Goal: Transaction & Acquisition: Book appointment/travel/reservation

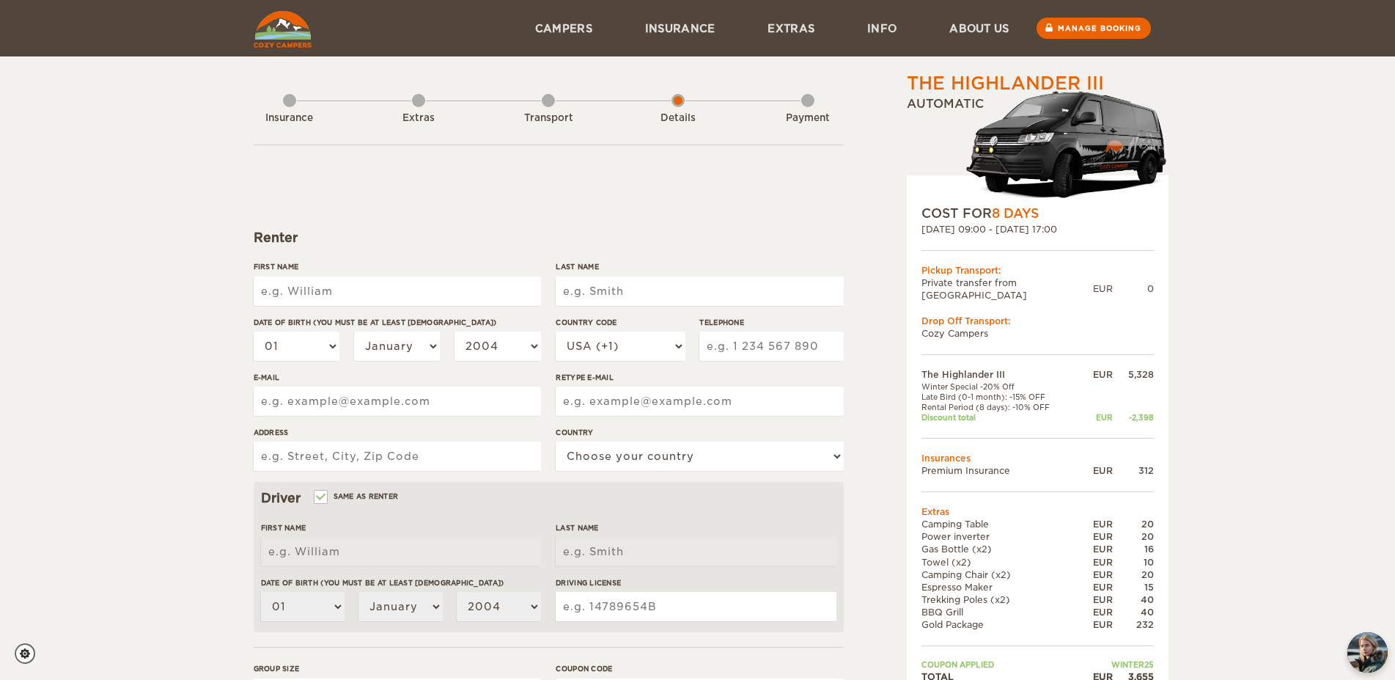
click at [391, 282] on input "First Name" at bounding box center [397, 290] width 287 height 29
type input "Drew"
type input "Miller"
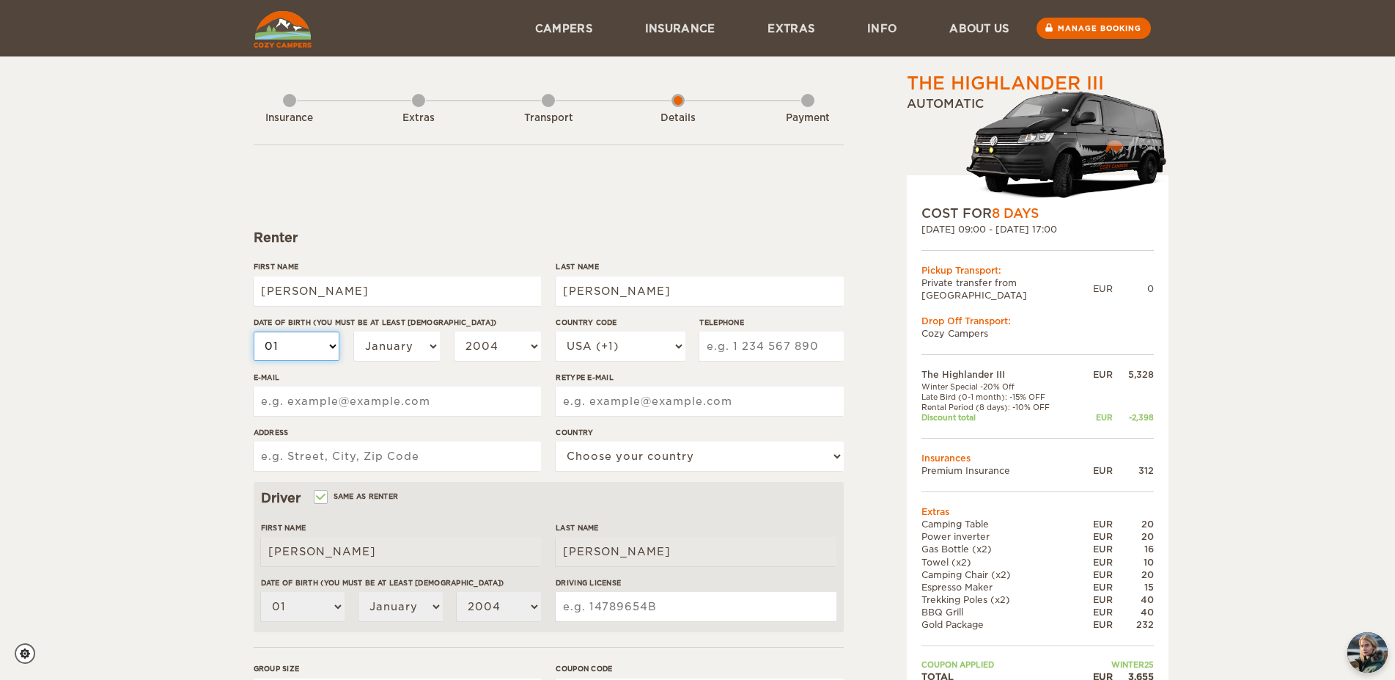
click at [254, 331] on select "01 02 03 04 05 06 07 08 09 10 11 12 13 14 15 16 17 18 19 20 21 22 23 24 25 26 2…" at bounding box center [297, 345] width 86 height 29
select select "21"
click option "21" at bounding box center [0, 0] width 0 height 0
select select "21"
click at [354, 331] on select "January February March April May June July August September October November De…" at bounding box center [397, 345] width 86 height 29
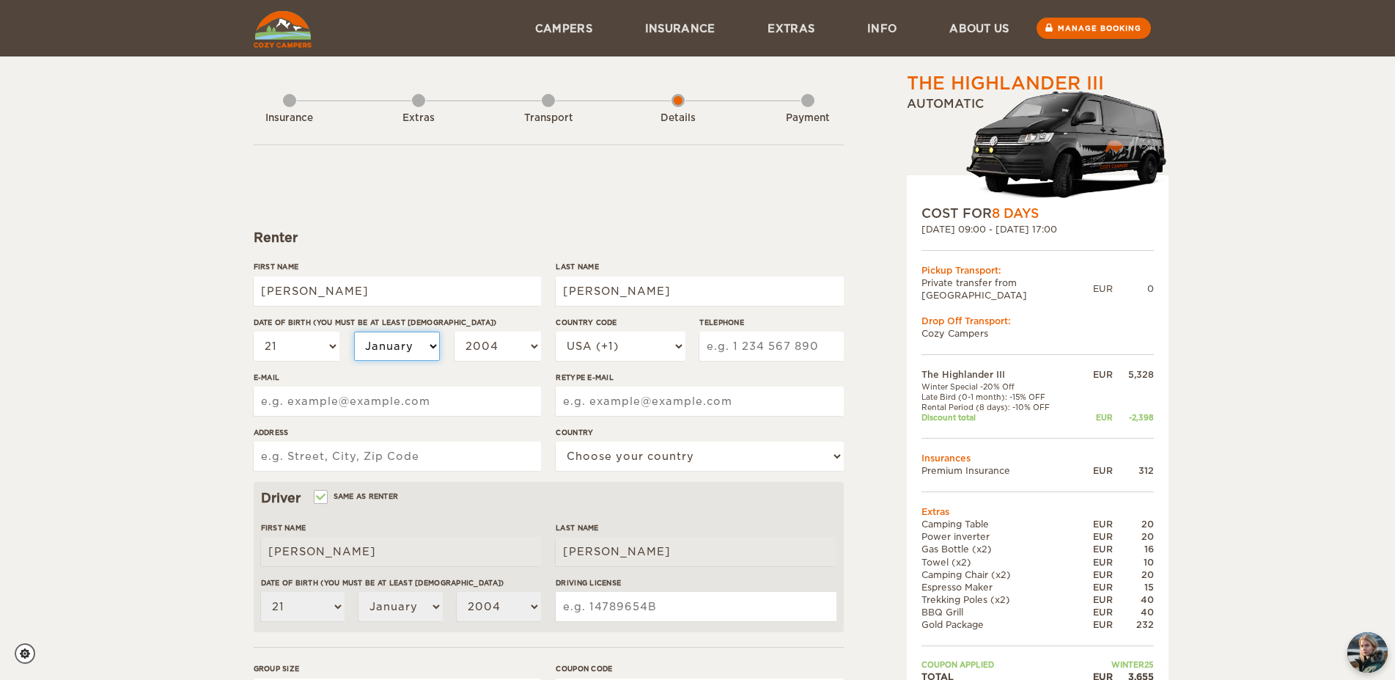
select select "09"
click option "September" at bounding box center [0, 0] width 0 height 0
select select "09"
click at [454, 331] on select "2004 2003 2002 2001 2000 1999 1998 1997 1996 1995 1994 1993 1992 1991 1990 1989…" at bounding box center [497, 345] width 86 height 29
select select "1979"
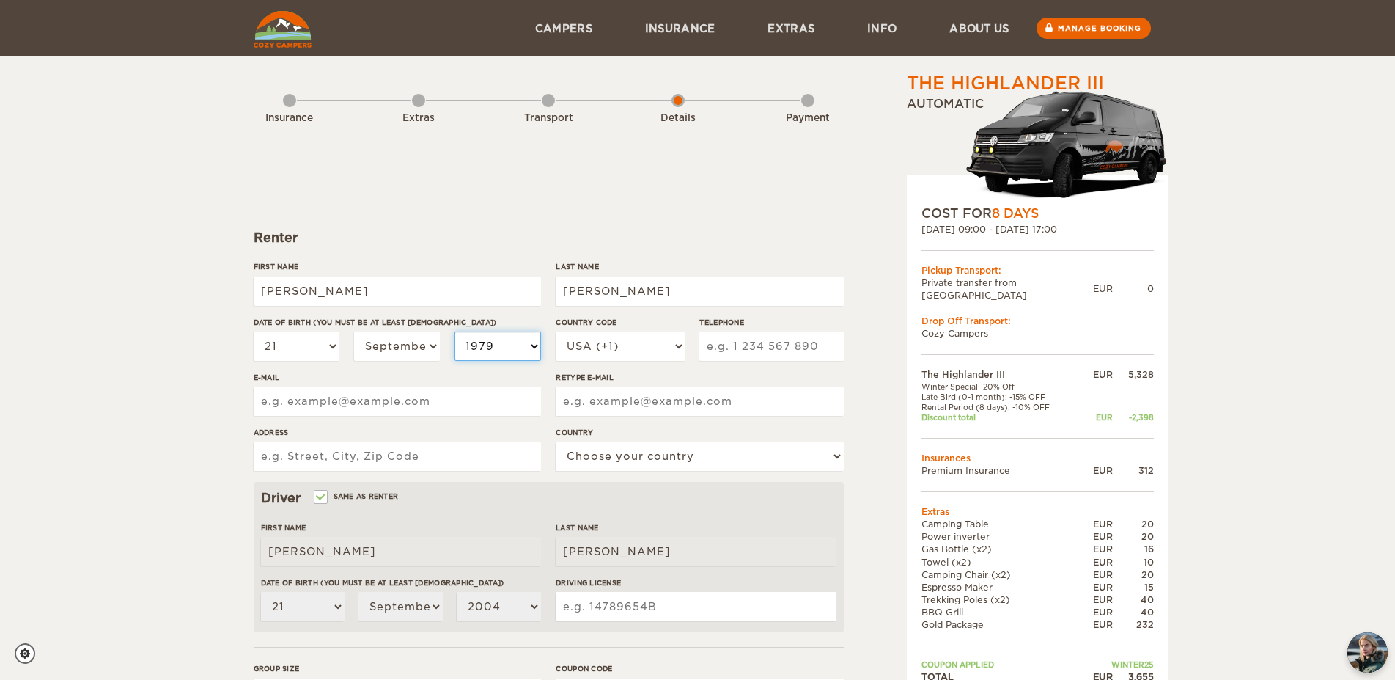
click option "1979" at bounding box center [0, 0] width 0 height 0
select select "1979"
click at [721, 339] on input "Telephone" at bounding box center [771, 345] width 144 height 29
type input "6125582841"
click at [431, 405] on input "E-mail" at bounding box center [397, 400] width 287 height 29
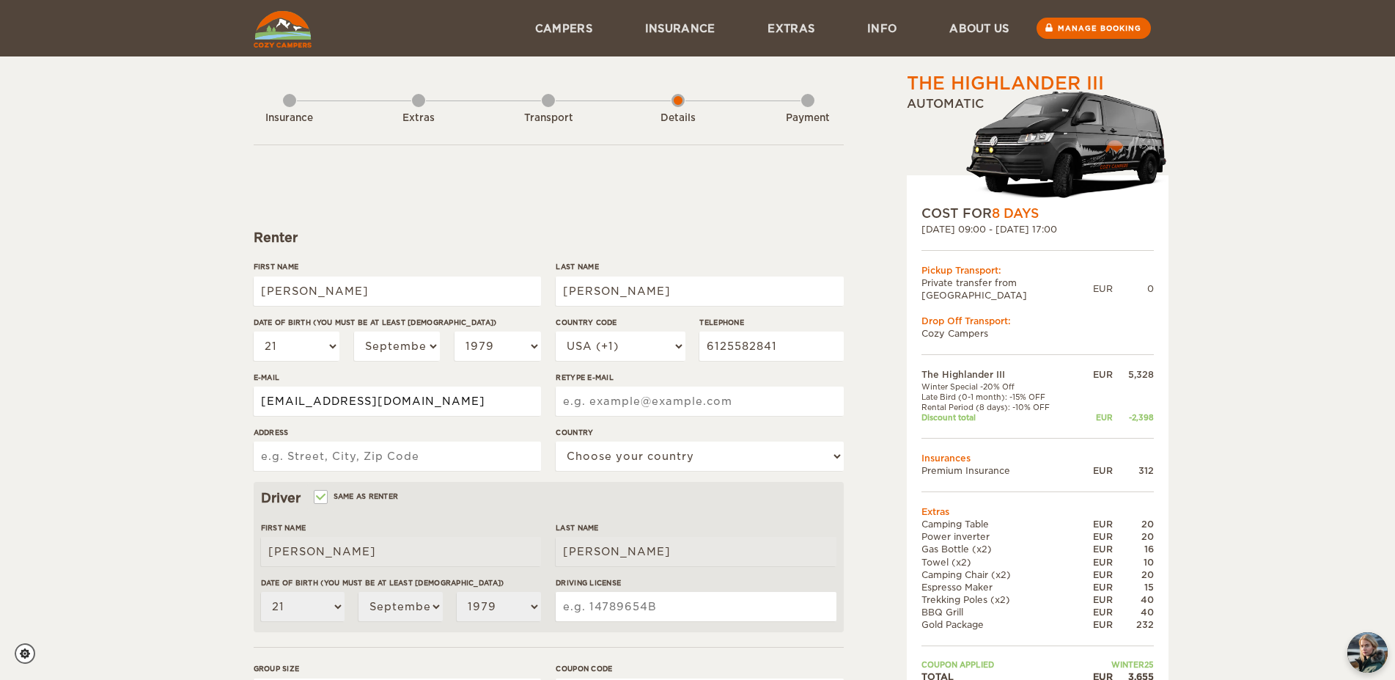
type input "dcmiller2000@gmail.com"
click at [393, 465] on input "Address" at bounding box center [397, 455] width 287 height 29
type input "3418 NE Taylor Street"
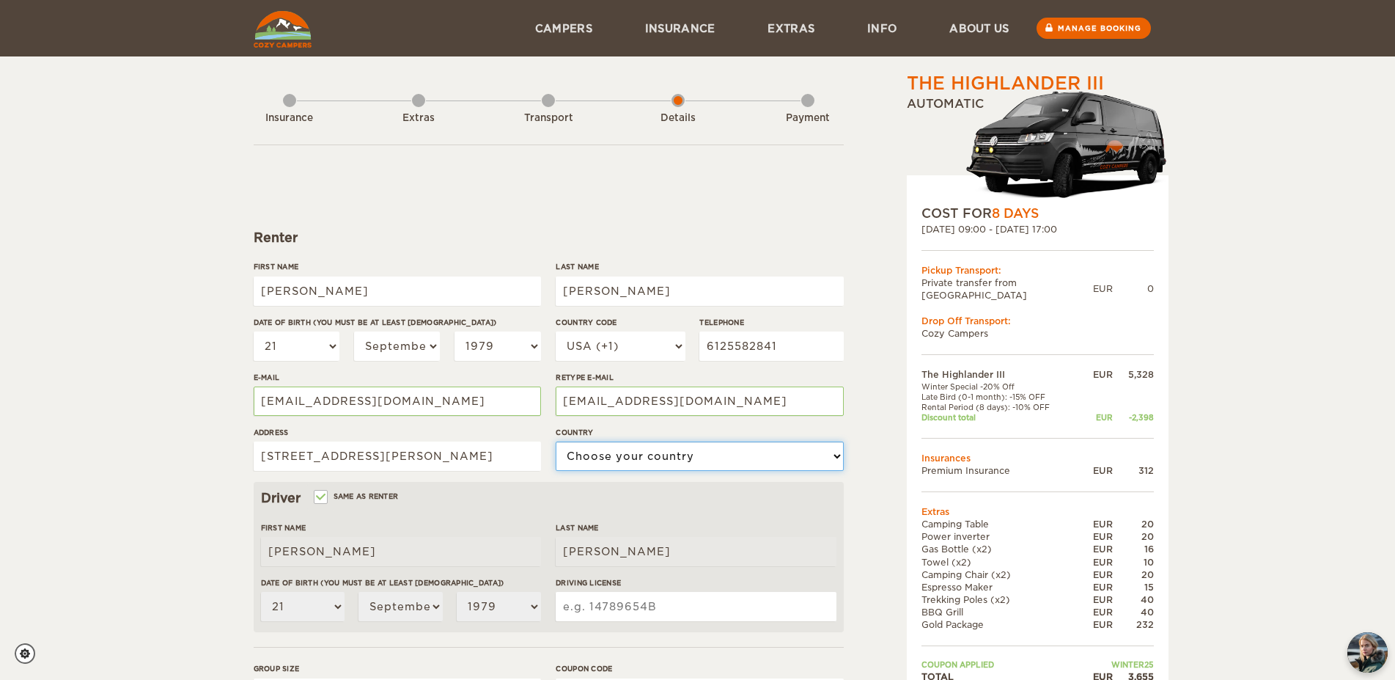
click at [556, 441] on select "Choose your country United States United Kingdom Germany Afghanistan Albania Al…" at bounding box center [699, 455] width 287 height 29
click option "United Kingdom" at bounding box center [0, 0] width 0 height 0
click at [661, 42] on link "Insurance" at bounding box center [680, 28] width 123 height 56
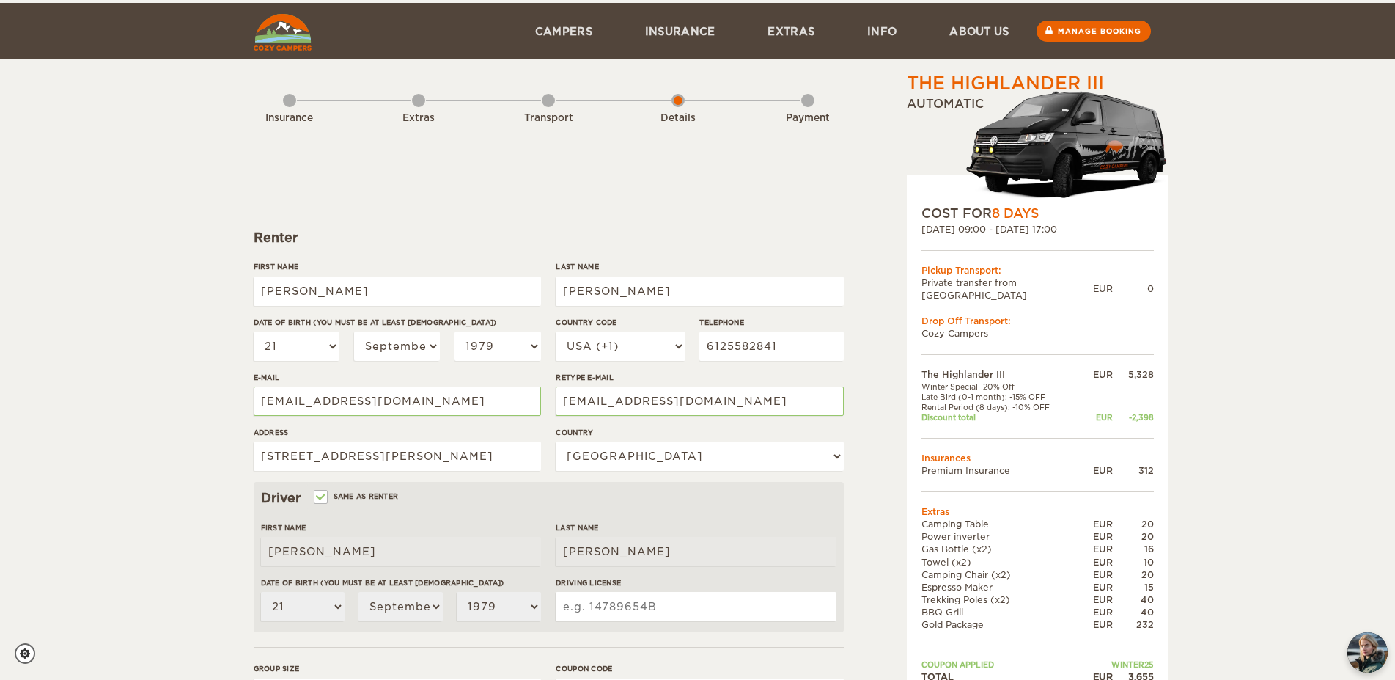
scroll to position [75, 0]
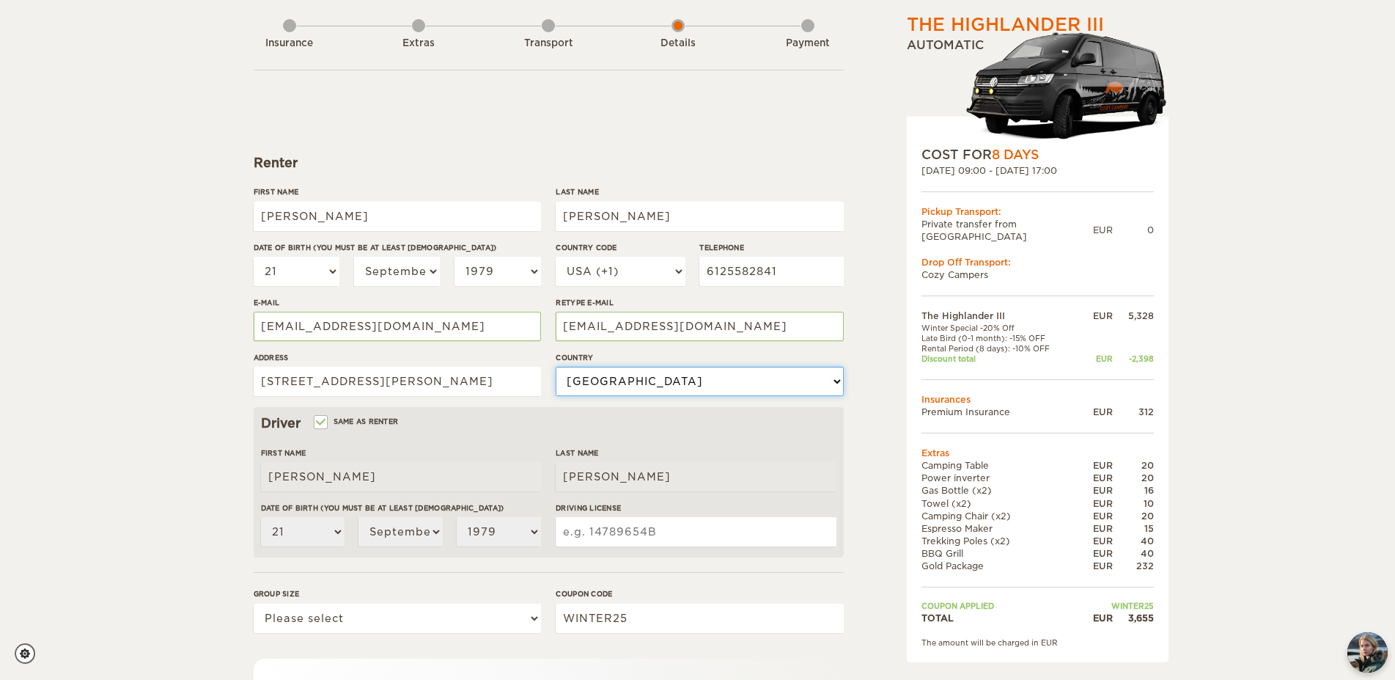
click at [556, 367] on select "Choose your country United States United Kingdom Germany Afghanistan Albania Al…" at bounding box center [699, 381] width 287 height 29
select select "222"
click option "United States" at bounding box center [0, 0] width 0 height 0
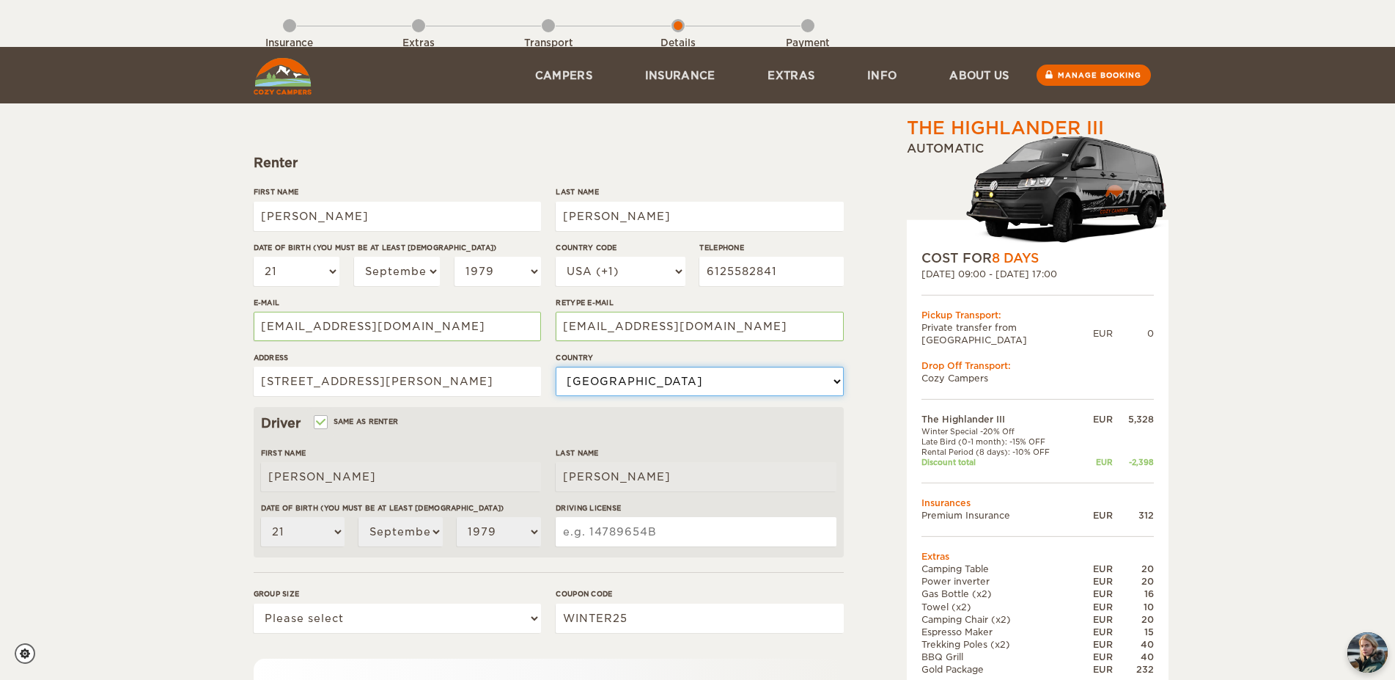
scroll to position [273, 0]
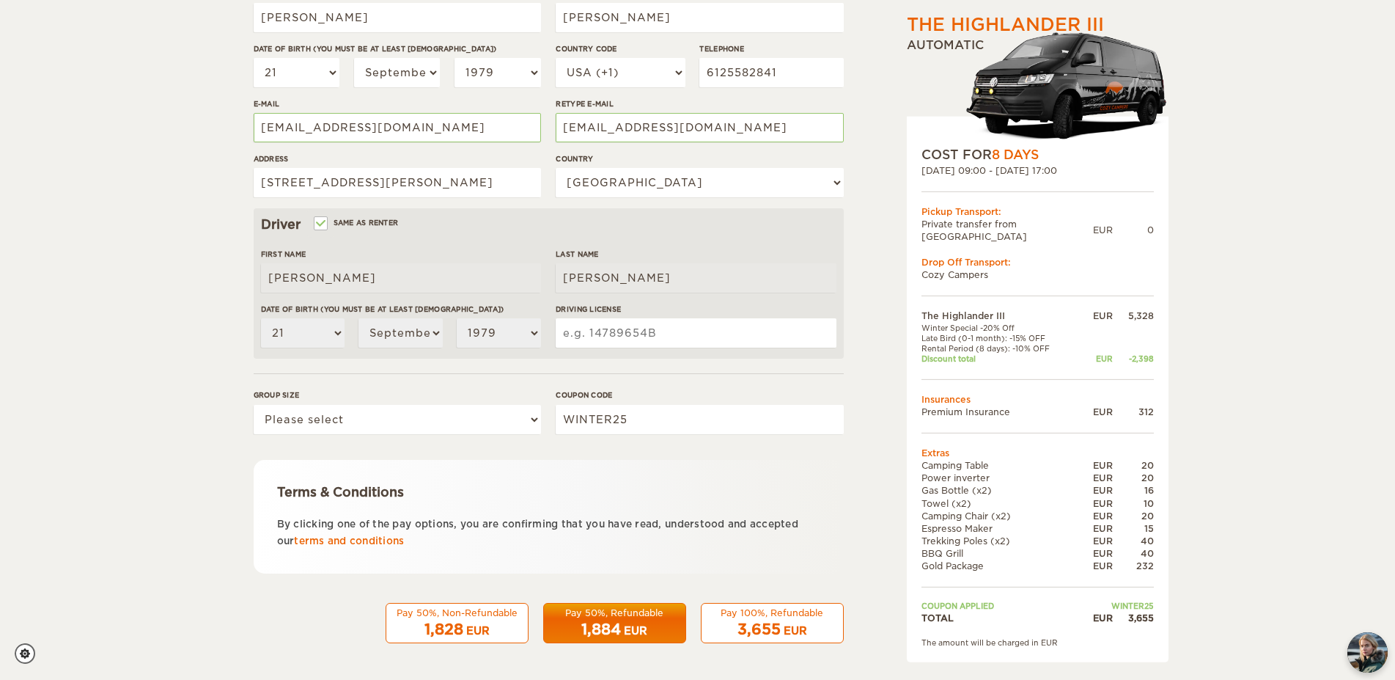
click at [627, 325] on input "Driving License" at bounding box center [696, 332] width 280 height 29
click at [631, 330] on input "Driving License" at bounding box center [696, 332] width 280 height 29
type input "R748-157-126-419"
click at [254, 405] on select "Please select 1 2 3" at bounding box center [397, 419] width 287 height 29
select select "2"
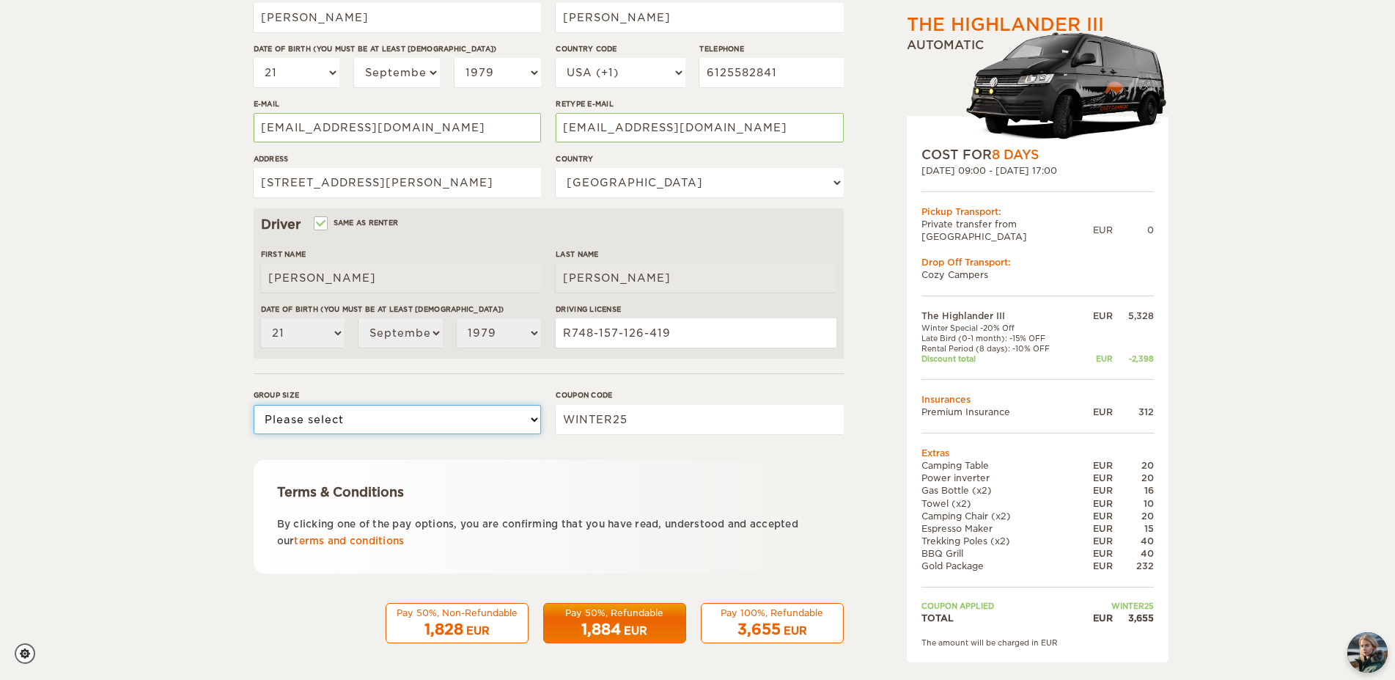
click option "2" at bounding box center [0, 0] width 0 height 0
click at [661, 632] on div "1,884 EUR" at bounding box center [615, 629] width 124 height 21
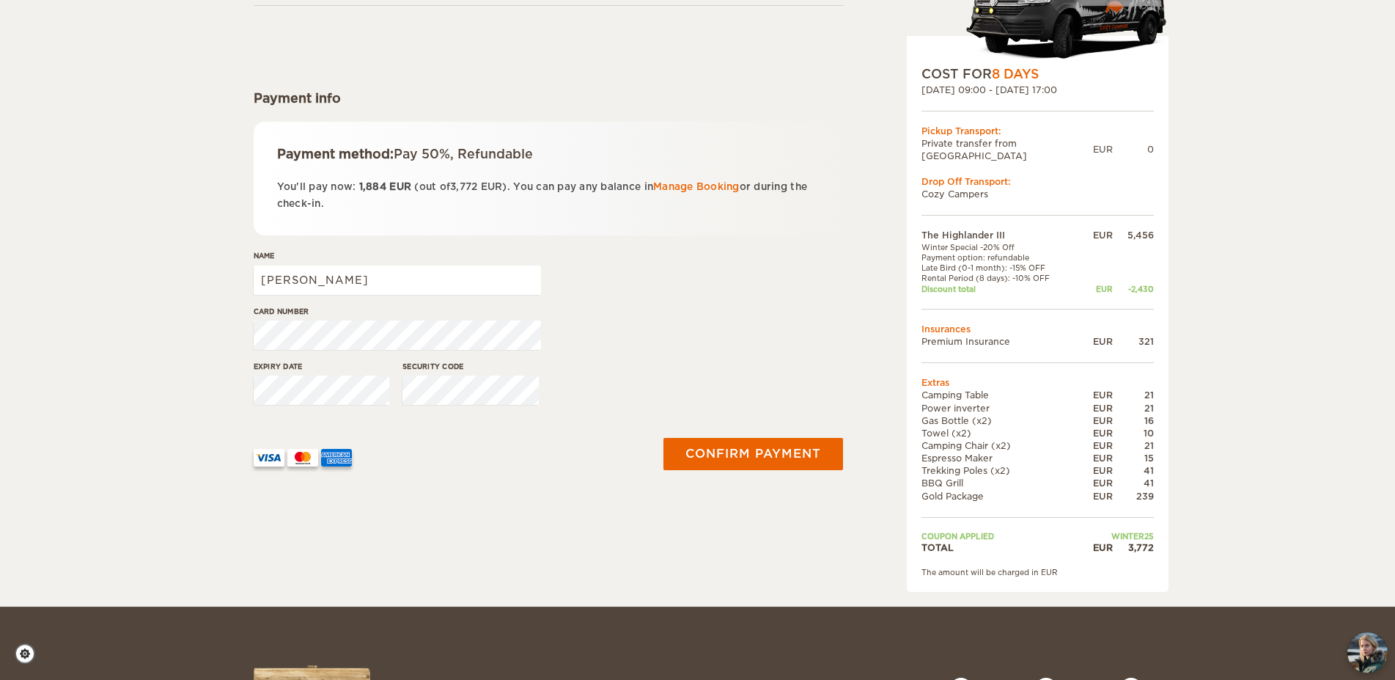
scroll to position [150, 0]
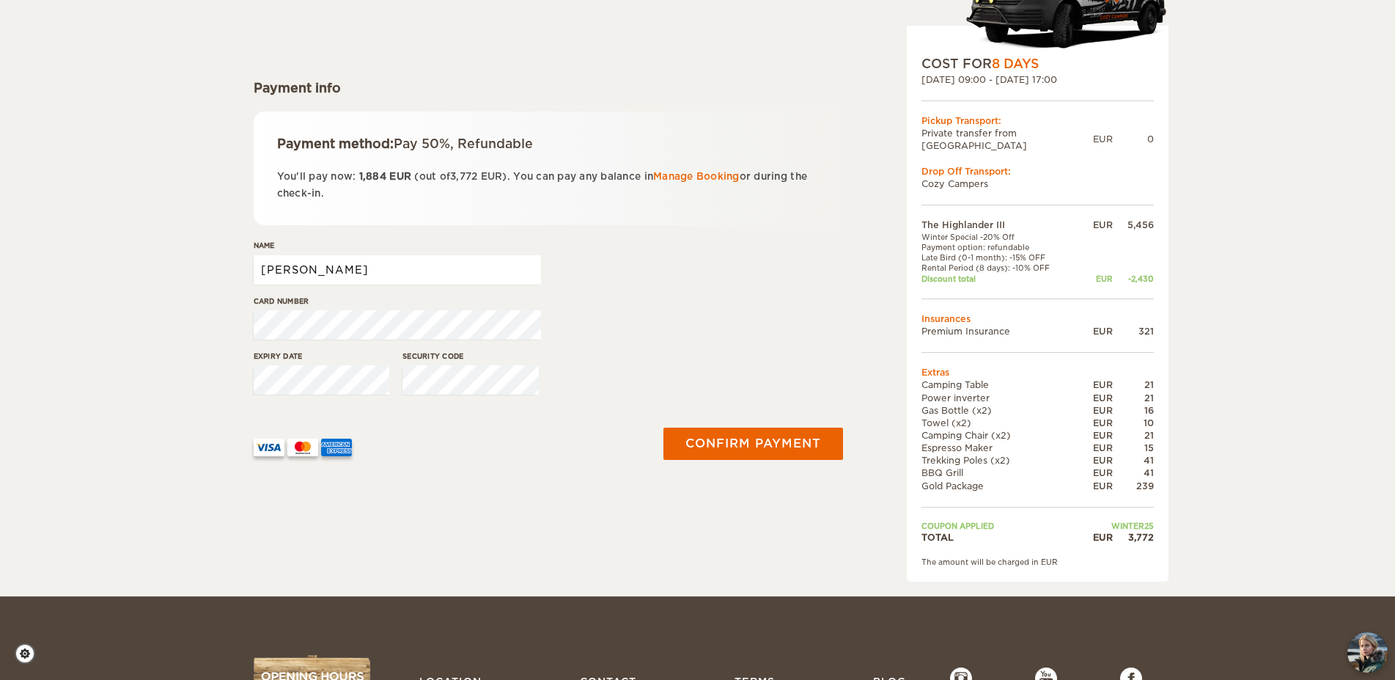
click at [377, 262] on input "[PERSON_NAME]" at bounding box center [397, 269] width 287 height 29
type input "[PERSON_NAME]"
click at [824, 322] on div "Card number" at bounding box center [549, 322] width 590 height 55
click at [768, 446] on button "Confirm payment" at bounding box center [753, 443] width 185 height 33
